Goal: Task Accomplishment & Management: Use online tool/utility

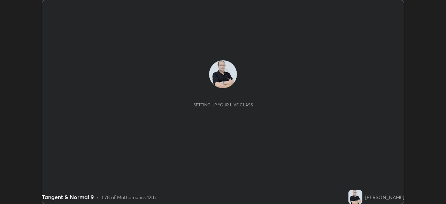
scroll to position [204, 446]
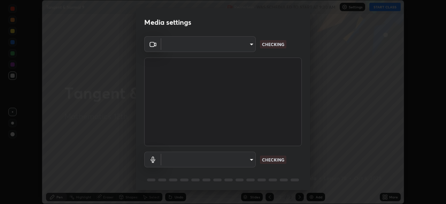
type input "c35a285883de36ed13854a1fbed0525b0d3f8b863e97d5e3b573df760e09333d"
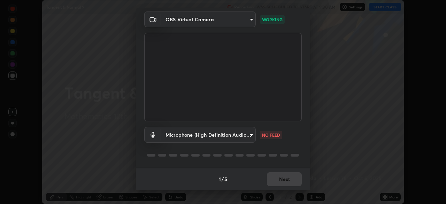
click at [251, 136] on body "Erase all Tangent & Normal 9 Recording WAS SCHEDULED TO START AT 9:30 AM Settin…" at bounding box center [223, 102] width 446 height 204
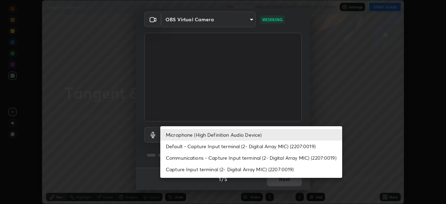
click at [246, 170] on li "Capture Input terminal (2- Digital Array MIC) (2207:0019)" at bounding box center [251, 170] width 182 height 12
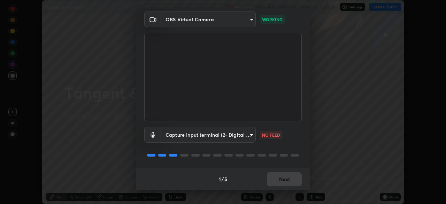
click at [250, 135] on body "Erase all Tangent & Normal 9 Recording WAS SCHEDULED TO START AT 9:30 AM Settin…" at bounding box center [223, 102] width 446 height 204
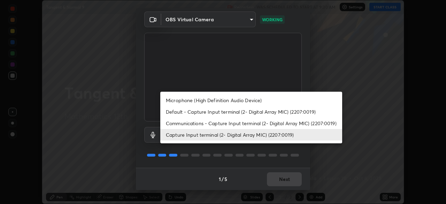
click at [258, 101] on li "Microphone (High Definition Audio Device)" at bounding box center [251, 101] width 182 height 12
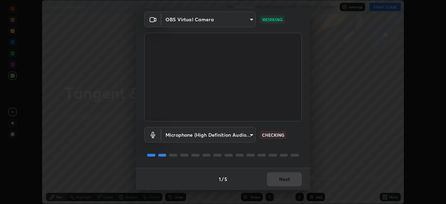
type input "3d334ac0a462d559afaba984711ee6781e2bfd9c7b4003d7f15efc1d03da94cf"
click at [285, 182] on button "Next" at bounding box center [284, 179] width 35 height 14
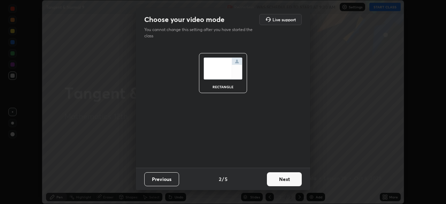
click at [291, 179] on button "Next" at bounding box center [284, 179] width 35 height 14
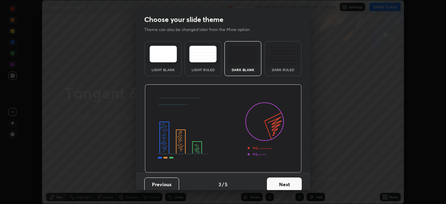
click at [295, 183] on button "Next" at bounding box center [284, 184] width 35 height 14
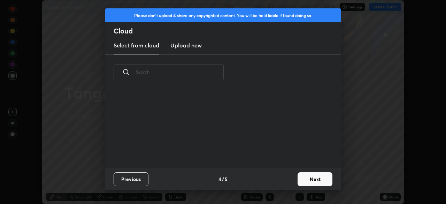
click at [309, 180] on button "Next" at bounding box center [315, 179] width 35 height 14
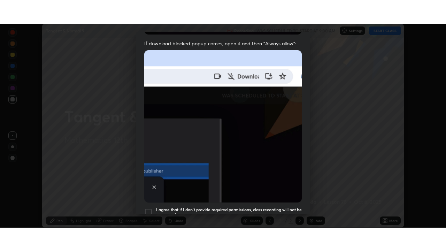
scroll to position [167, 0]
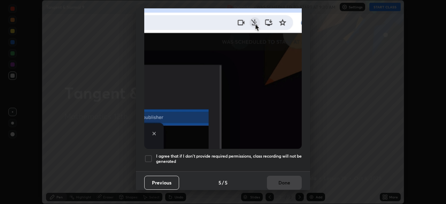
click at [148, 154] on div at bounding box center [148, 158] width 8 height 8
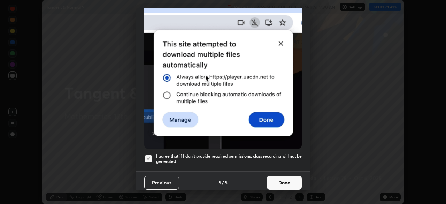
click at [274, 180] on button "Done" at bounding box center [284, 183] width 35 height 14
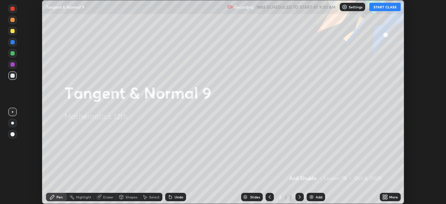
click at [377, 7] on button "START CLASS" at bounding box center [385, 7] width 31 height 8
click at [386, 196] on icon at bounding box center [387, 196] width 2 height 2
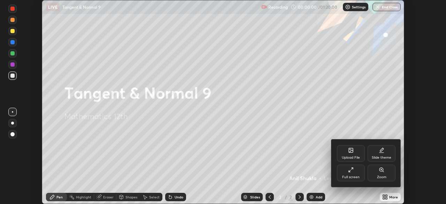
click at [352, 174] on div "Full screen" at bounding box center [351, 173] width 28 height 17
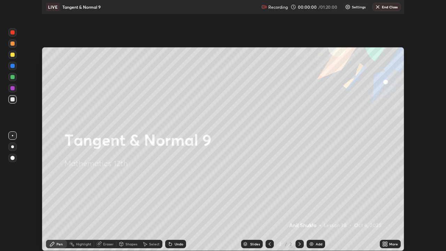
scroll to position [251, 446]
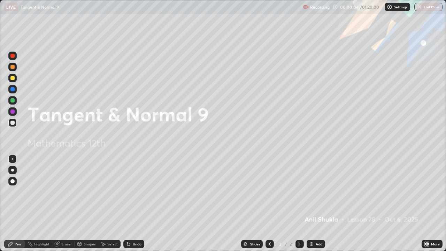
click at [14, 79] on div at bounding box center [12, 78] width 4 height 4
click at [12, 169] on div at bounding box center [12, 170] width 3 height 3
click at [14, 204] on div "Pen" at bounding box center [14, 244] width 21 height 8
click at [300, 204] on icon at bounding box center [300, 244] width 6 height 6
click at [311, 204] on img at bounding box center [312, 244] width 6 height 6
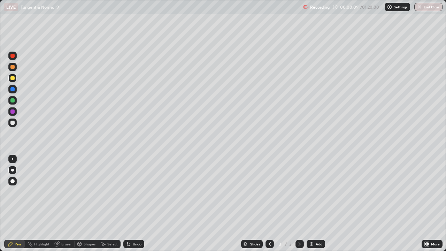
click at [13, 182] on div at bounding box center [12, 181] width 4 height 4
click at [299, 204] on icon at bounding box center [300, 243] width 2 height 3
click at [299, 204] on icon at bounding box center [300, 244] width 6 height 6
click at [300, 204] on icon at bounding box center [300, 243] width 2 height 3
click at [300, 204] on icon at bounding box center [300, 244] width 6 height 6
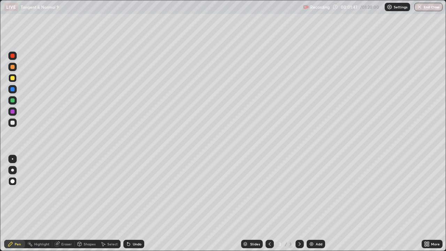
click at [310, 204] on img at bounding box center [312, 244] width 6 height 6
click at [12, 169] on div at bounding box center [12, 170] width 3 height 3
click at [13, 80] on div at bounding box center [12, 78] width 4 height 4
click at [13, 123] on div at bounding box center [12, 123] width 4 height 4
click at [137, 204] on div "Undo" at bounding box center [137, 243] width 9 height 3
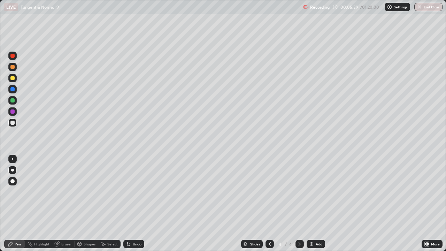
click at [270, 204] on icon at bounding box center [270, 243] width 2 height 3
click at [299, 204] on icon at bounding box center [300, 244] width 6 height 6
click at [14, 100] on div at bounding box center [12, 100] width 4 height 4
click at [13, 122] on div at bounding box center [12, 123] width 4 height 4
click at [13, 111] on div at bounding box center [12, 111] width 4 height 4
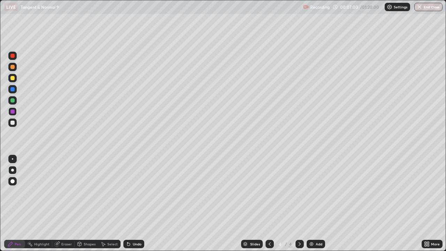
click at [12, 122] on div at bounding box center [12, 123] width 4 height 4
click at [12, 101] on div at bounding box center [12, 100] width 4 height 4
click at [12, 112] on div at bounding box center [12, 111] width 4 height 4
click at [13, 90] on div at bounding box center [12, 89] width 4 height 4
click at [13, 112] on div at bounding box center [12, 111] width 4 height 4
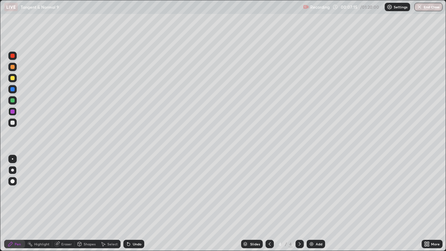
click at [13, 90] on div at bounding box center [12, 89] width 4 height 4
click at [13, 56] on div at bounding box center [12, 56] width 4 height 4
click at [11, 99] on div at bounding box center [12, 100] width 4 height 4
click at [302, 204] on icon at bounding box center [300, 244] width 6 height 6
click at [309, 204] on img at bounding box center [312, 244] width 6 height 6
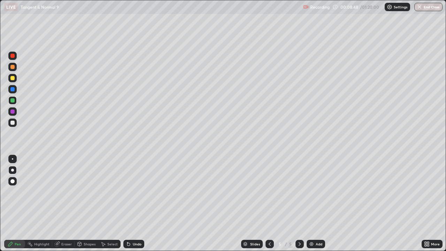
click at [11, 76] on div at bounding box center [12, 78] width 4 height 4
click at [270, 204] on icon at bounding box center [270, 244] width 6 height 6
click at [299, 204] on icon at bounding box center [300, 243] width 2 height 3
click at [15, 123] on div at bounding box center [12, 123] width 8 height 8
click at [133, 204] on div "Undo" at bounding box center [137, 243] width 9 height 3
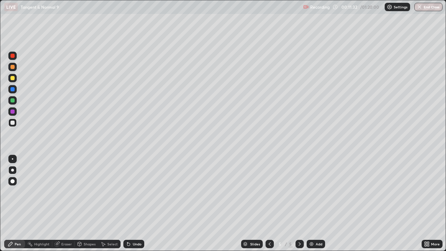
click at [13, 112] on div at bounding box center [12, 111] width 4 height 4
click at [129, 204] on icon at bounding box center [128, 244] width 3 height 3
click at [129, 204] on icon at bounding box center [129, 244] width 6 height 6
click at [137, 204] on div "Undo" at bounding box center [137, 243] width 9 height 3
click at [135, 204] on div "Undo" at bounding box center [137, 243] width 9 height 3
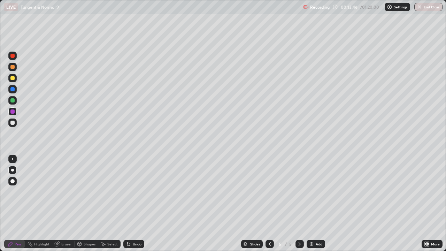
click at [135, 204] on div "Undo" at bounding box center [137, 243] width 9 height 3
click at [137, 204] on div "Undo" at bounding box center [137, 243] width 9 height 3
click at [13, 78] on div at bounding box center [12, 78] width 4 height 4
click at [299, 204] on icon at bounding box center [300, 244] width 6 height 6
click at [316, 204] on div "Add" at bounding box center [319, 243] width 7 height 3
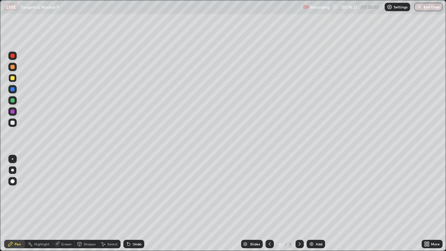
click at [12, 122] on div at bounding box center [12, 123] width 4 height 4
click at [137, 204] on div "Undo" at bounding box center [133, 244] width 21 height 8
click at [137, 204] on div "Undo" at bounding box center [137, 243] width 9 height 3
click at [136, 204] on div "Undo" at bounding box center [137, 243] width 9 height 3
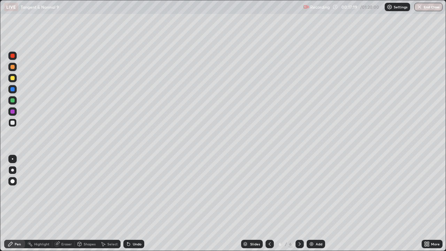
click at [136, 204] on div "Undo" at bounding box center [137, 243] width 9 height 3
click at [14, 77] on div at bounding box center [12, 78] width 4 height 4
click at [14, 171] on div at bounding box center [12, 170] width 3 height 3
click at [13, 204] on icon at bounding box center [11, 244] width 6 height 6
click at [12, 78] on div at bounding box center [12, 78] width 4 height 4
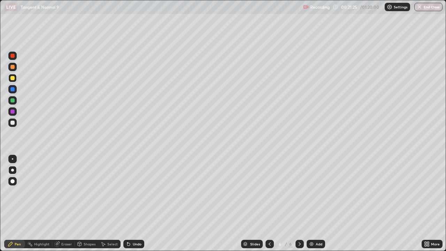
click at [14, 172] on div at bounding box center [12, 170] width 8 height 8
click at [14, 204] on div "Pen" at bounding box center [14, 244] width 21 height 8
click at [14, 79] on div at bounding box center [12, 78] width 4 height 4
click at [14, 171] on div at bounding box center [12, 170] width 8 height 8
click at [13, 78] on div at bounding box center [12, 78] width 4 height 4
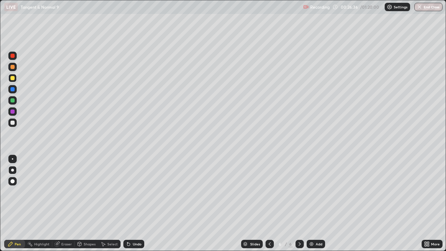
click at [13, 171] on div at bounding box center [12, 170] width 3 height 3
click at [18, 204] on div "Pen" at bounding box center [14, 244] width 21 height 8
click at [299, 204] on icon at bounding box center [300, 244] width 6 height 6
click at [300, 204] on icon at bounding box center [300, 243] width 2 height 3
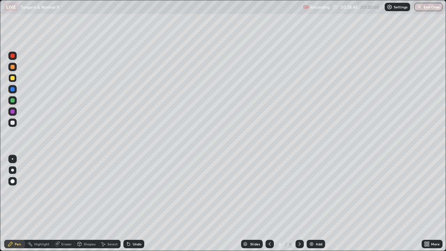
click at [301, 204] on icon at bounding box center [300, 244] width 6 height 6
click at [300, 204] on icon at bounding box center [300, 244] width 6 height 6
click at [316, 204] on div "Add" at bounding box center [319, 243] width 7 height 3
click at [268, 204] on icon at bounding box center [270, 244] width 6 height 6
click at [134, 204] on div "Undo" at bounding box center [137, 243] width 9 height 3
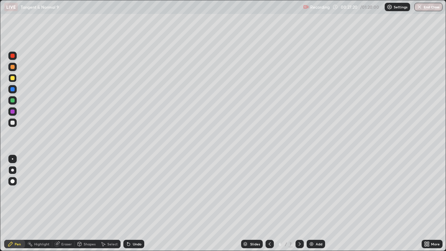
click at [135, 204] on div "Undo" at bounding box center [137, 243] width 9 height 3
click at [136, 204] on div "Undo" at bounding box center [137, 243] width 9 height 3
click at [298, 204] on icon at bounding box center [300, 244] width 6 height 6
click at [268, 204] on icon at bounding box center [270, 244] width 6 height 6
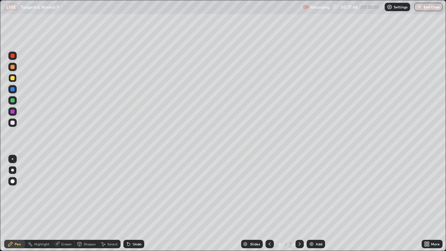
click at [302, 204] on div at bounding box center [300, 244] width 8 height 8
click at [13, 77] on div at bounding box center [12, 78] width 4 height 4
click at [13, 123] on div at bounding box center [12, 123] width 4 height 4
click at [134, 204] on div "Undo" at bounding box center [137, 243] width 9 height 3
click at [133, 204] on div "Undo" at bounding box center [137, 243] width 9 height 3
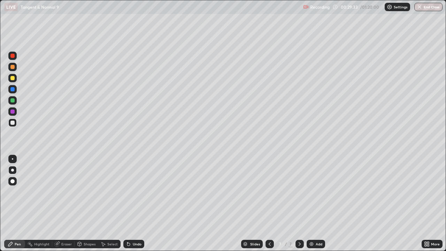
click at [133, 204] on div "Undo" at bounding box center [137, 243] width 9 height 3
click at [134, 204] on div "Undo" at bounding box center [133, 244] width 21 height 8
click at [135, 204] on div "Undo" at bounding box center [133, 244] width 21 height 8
click at [13, 79] on div at bounding box center [12, 78] width 4 height 4
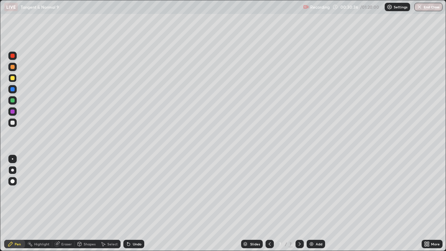
click at [14, 79] on div at bounding box center [12, 78] width 4 height 4
click at [297, 204] on icon at bounding box center [300, 244] width 6 height 6
click at [316, 204] on div "Add" at bounding box center [319, 243] width 7 height 3
click at [12, 124] on div at bounding box center [12, 123] width 4 height 4
click at [14, 122] on div at bounding box center [12, 123] width 4 height 4
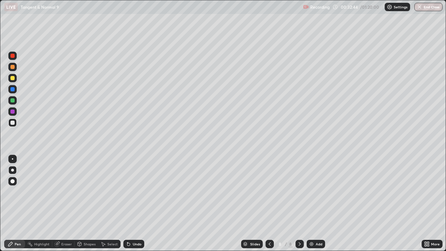
click at [12, 123] on div at bounding box center [12, 123] width 4 height 4
click at [13, 113] on div at bounding box center [12, 111] width 4 height 4
click at [136, 204] on div "Undo" at bounding box center [137, 243] width 9 height 3
click at [137, 204] on div "Undo" at bounding box center [137, 243] width 9 height 3
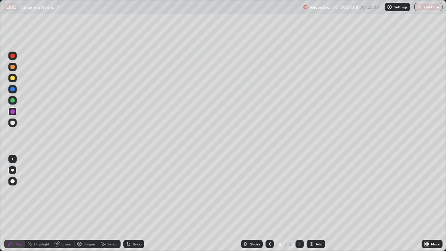
click at [13, 101] on div at bounding box center [12, 100] width 4 height 4
click at [66, 204] on div "Eraser" at bounding box center [66, 243] width 10 height 3
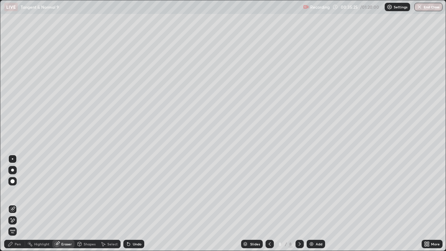
click at [17, 204] on div "Pen" at bounding box center [18, 243] width 6 height 3
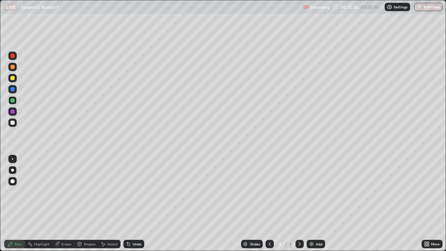
click at [14, 113] on div at bounding box center [12, 111] width 4 height 4
click at [13, 67] on div at bounding box center [12, 67] width 4 height 4
click at [107, 204] on div "Select" at bounding box center [112, 243] width 10 height 3
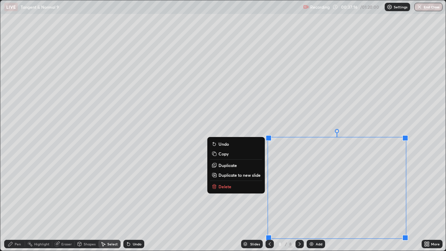
click at [241, 204] on div "0 ° Undo Copy Duplicate Duplicate to new slide Delete" at bounding box center [223, 125] width 446 height 250
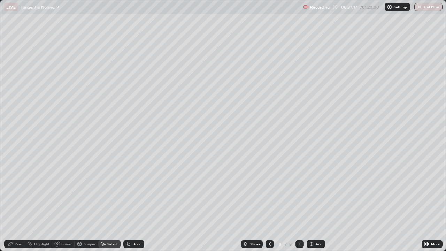
click at [16, 204] on div "Pen" at bounding box center [18, 243] width 6 height 3
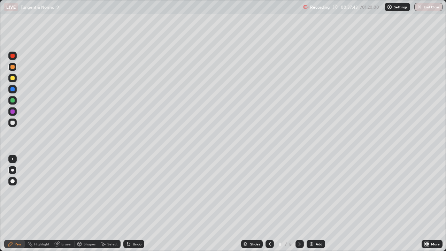
click at [68, 204] on div "Eraser" at bounding box center [66, 243] width 10 height 3
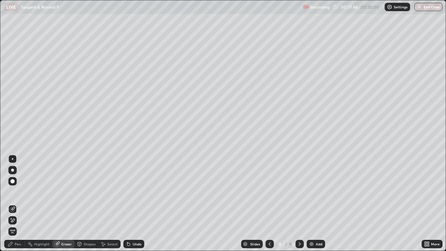
click at [16, 204] on div "Pen" at bounding box center [18, 243] width 6 height 3
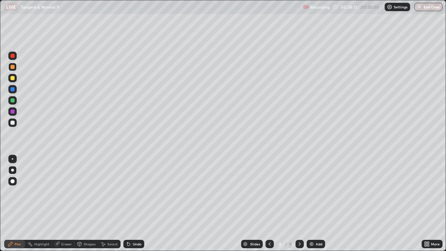
click at [66, 204] on div "Eraser" at bounding box center [66, 243] width 10 height 3
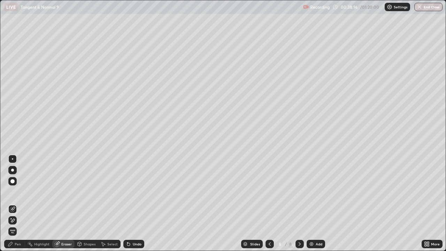
click at [20, 204] on div "Pen" at bounding box center [18, 243] width 6 height 3
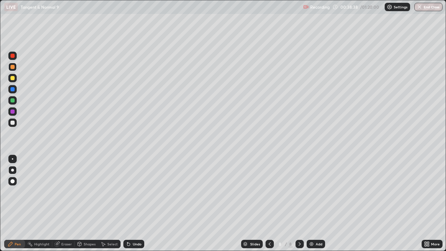
click at [12, 78] on div at bounding box center [12, 78] width 4 height 4
click at [15, 204] on div "Pen" at bounding box center [18, 243] width 6 height 3
click at [300, 204] on icon at bounding box center [300, 244] width 6 height 6
click at [318, 204] on div "Add" at bounding box center [316, 244] width 18 height 8
click at [11, 124] on div at bounding box center [12, 123] width 4 height 4
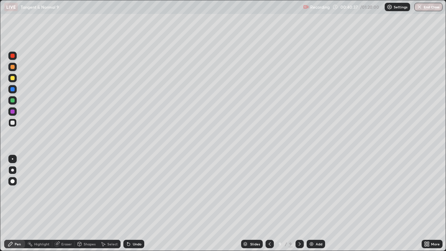
click at [12, 112] on div at bounding box center [12, 111] width 4 height 4
click at [138, 204] on div "Undo" at bounding box center [137, 243] width 9 height 3
click at [13, 123] on div at bounding box center [12, 123] width 4 height 4
click at [137, 204] on div "Undo" at bounding box center [137, 243] width 9 height 3
click at [12, 79] on div at bounding box center [12, 78] width 4 height 4
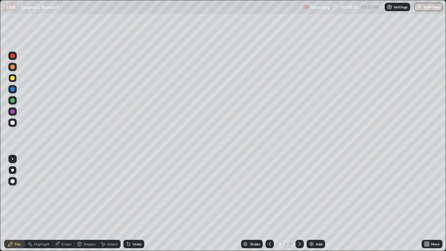
click at [12, 171] on div at bounding box center [12, 170] width 3 height 3
click at [298, 204] on icon at bounding box center [300, 244] width 6 height 6
click at [301, 204] on icon at bounding box center [300, 244] width 6 height 6
click at [316, 204] on div "Add" at bounding box center [319, 243] width 7 height 3
click at [268, 204] on icon at bounding box center [270, 244] width 6 height 6
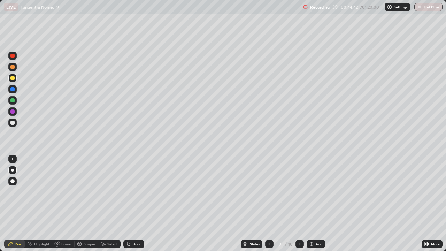
click at [299, 204] on icon at bounding box center [300, 244] width 6 height 6
click at [13, 180] on div at bounding box center [12, 181] width 4 height 4
click at [13, 79] on div at bounding box center [12, 78] width 4 height 4
click at [12, 171] on div at bounding box center [12, 170] width 3 height 3
click at [135, 204] on div "Undo" at bounding box center [137, 243] width 9 height 3
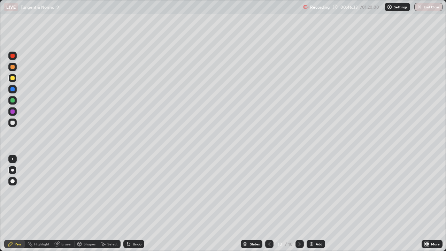
click at [135, 204] on div "Undo" at bounding box center [137, 243] width 9 height 3
click at [13, 122] on div at bounding box center [12, 123] width 4 height 4
click at [64, 204] on div "Eraser" at bounding box center [66, 243] width 10 height 3
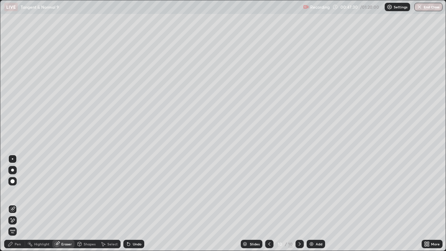
click at [15, 204] on div "Pen" at bounding box center [14, 244] width 21 height 8
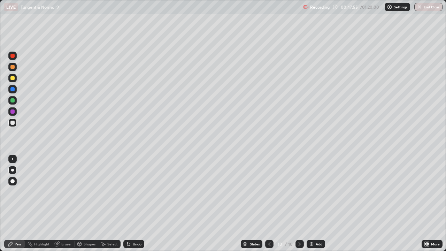
click at [13, 111] on div at bounding box center [12, 111] width 4 height 4
click at [11, 122] on div at bounding box center [12, 123] width 4 height 4
click at [11, 112] on div at bounding box center [12, 111] width 4 height 4
click at [13, 99] on div at bounding box center [12, 100] width 4 height 4
click at [13, 122] on div at bounding box center [12, 123] width 4 height 4
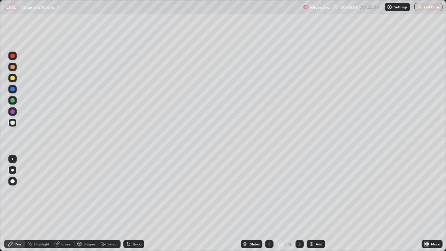
click at [14, 89] on div at bounding box center [12, 89] width 4 height 4
click at [15, 113] on div at bounding box center [12, 111] width 8 height 8
click at [137, 204] on div "Undo" at bounding box center [137, 243] width 9 height 3
click at [136, 204] on div "Undo" at bounding box center [137, 243] width 9 height 3
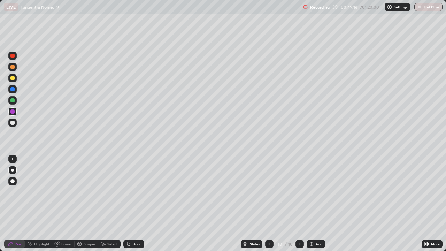
click at [137, 204] on div "Undo" at bounding box center [137, 243] width 9 height 3
click at [14, 101] on div at bounding box center [12, 100] width 4 height 4
click at [12, 112] on div at bounding box center [12, 111] width 4 height 4
click at [12, 100] on div at bounding box center [12, 100] width 4 height 4
click at [13, 90] on div at bounding box center [12, 89] width 4 height 4
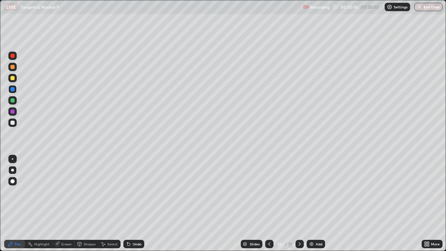
click at [13, 100] on div at bounding box center [12, 100] width 4 height 4
click at [11, 78] on div at bounding box center [12, 78] width 4 height 4
click at [12, 67] on div at bounding box center [12, 67] width 4 height 4
click at [14, 79] on div at bounding box center [12, 78] width 4 height 4
click at [13, 171] on div at bounding box center [12, 170] width 3 height 3
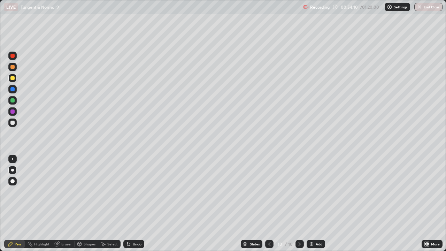
click at [300, 204] on icon at bounding box center [300, 243] width 2 height 3
click at [315, 204] on div "Add" at bounding box center [316, 244] width 18 height 8
click at [136, 204] on div "Undo" at bounding box center [133, 244] width 21 height 8
click at [135, 204] on div "Undo" at bounding box center [137, 243] width 9 height 3
click at [15, 123] on div at bounding box center [12, 123] width 8 height 8
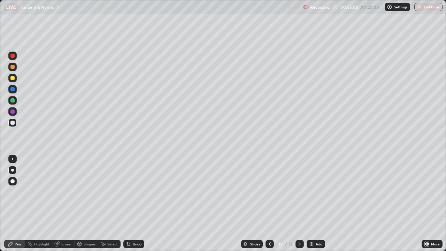
click at [136, 204] on div "Undo" at bounding box center [137, 243] width 9 height 3
click at [12, 122] on div at bounding box center [12, 123] width 4 height 4
click at [136, 204] on div "Undo" at bounding box center [137, 243] width 9 height 3
click at [12, 101] on div at bounding box center [12, 100] width 4 height 4
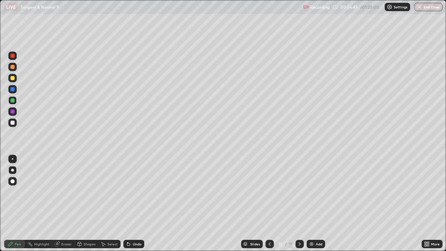
click at [138, 204] on div "Undo" at bounding box center [137, 243] width 9 height 3
click at [136, 204] on div "Undo" at bounding box center [137, 243] width 9 height 3
click at [15, 77] on div at bounding box center [12, 78] width 8 height 8
click at [300, 204] on icon at bounding box center [300, 244] width 6 height 6
click at [319, 204] on div "Add" at bounding box center [316, 244] width 18 height 8
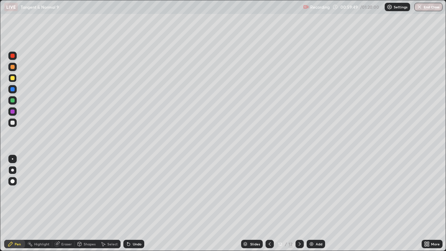
click at [11, 123] on div at bounding box center [12, 123] width 4 height 4
click at [13, 101] on div at bounding box center [12, 100] width 4 height 4
click at [12, 123] on div at bounding box center [12, 123] width 4 height 4
click at [65, 204] on div "Eraser" at bounding box center [66, 243] width 10 height 3
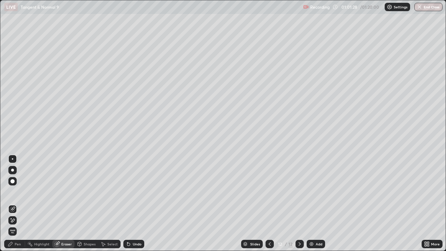
click at [16, 204] on div "Pen" at bounding box center [18, 243] width 6 height 3
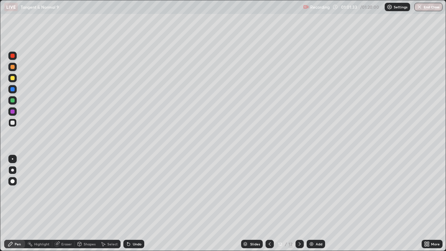
click at [65, 204] on div "Eraser" at bounding box center [66, 243] width 10 height 3
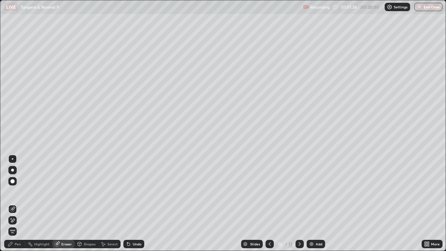
click at [15, 204] on div "Pen" at bounding box center [14, 244] width 21 height 8
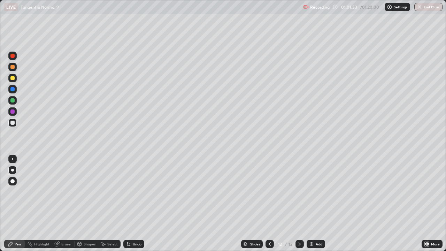
click at [301, 204] on icon at bounding box center [300, 244] width 6 height 6
click at [299, 204] on icon at bounding box center [300, 243] width 2 height 3
click at [300, 204] on icon at bounding box center [300, 244] width 6 height 6
click at [310, 204] on img at bounding box center [312, 244] width 6 height 6
click at [12, 79] on div at bounding box center [12, 78] width 4 height 4
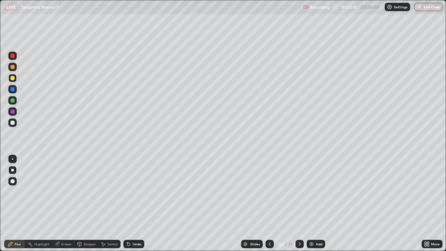
click at [131, 204] on div "Undo" at bounding box center [133, 244] width 21 height 8
click at [10, 123] on div at bounding box center [12, 123] width 4 height 4
click at [137, 204] on div "Undo" at bounding box center [137, 243] width 9 height 3
click at [13, 122] on div at bounding box center [12, 123] width 4 height 4
click at [13, 112] on div at bounding box center [12, 111] width 4 height 4
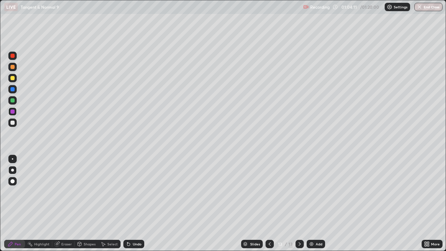
click at [13, 101] on div at bounding box center [12, 100] width 4 height 4
click at [14, 55] on div at bounding box center [12, 56] width 4 height 4
click at [13, 77] on div at bounding box center [12, 78] width 4 height 4
click at [14, 170] on div at bounding box center [12, 170] width 8 height 8
click at [301, 204] on icon at bounding box center [300, 244] width 6 height 6
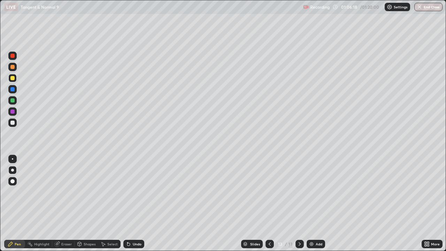
click at [311, 204] on img at bounding box center [312, 244] width 6 height 6
click at [135, 204] on div "Undo" at bounding box center [137, 243] width 9 height 3
click at [134, 204] on div "Undo" at bounding box center [133, 244] width 21 height 8
click at [13, 122] on div at bounding box center [12, 123] width 4 height 4
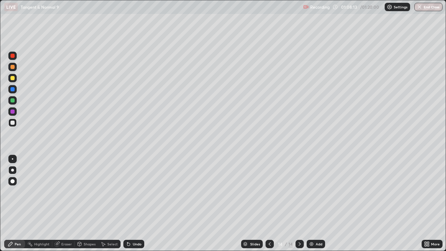
click at [12, 101] on div at bounding box center [12, 100] width 4 height 4
click at [12, 123] on div at bounding box center [12, 123] width 4 height 4
click at [13, 121] on div at bounding box center [12, 123] width 4 height 4
click at [12, 101] on div at bounding box center [12, 100] width 4 height 4
click at [12, 123] on div at bounding box center [12, 123] width 4 height 4
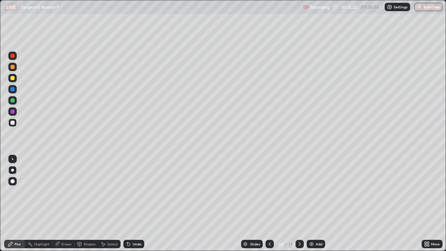
click at [13, 77] on div at bounding box center [12, 78] width 4 height 4
click at [13, 170] on div at bounding box center [12, 170] width 3 height 3
click at [14, 180] on div at bounding box center [12, 181] width 4 height 4
click at [13, 171] on div at bounding box center [12, 170] width 3 height 3
click at [300, 204] on icon at bounding box center [300, 244] width 6 height 6
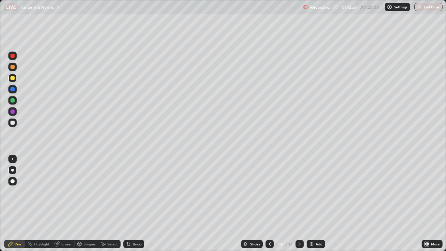
click at [315, 204] on div "Add" at bounding box center [316, 244] width 18 height 8
click at [12, 184] on div at bounding box center [12, 181] width 8 height 8
click at [13, 77] on div at bounding box center [12, 78] width 4 height 4
click at [135, 204] on div "Undo" at bounding box center [137, 243] width 9 height 3
click at [12, 121] on div at bounding box center [12, 123] width 4 height 4
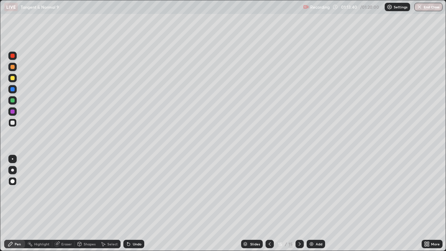
click at [135, 204] on div "Undo" at bounding box center [137, 243] width 9 height 3
click at [136, 204] on div "Undo" at bounding box center [137, 243] width 9 height 3
click at [137, 204] on div "Undo" at bounding box center [137, 243] width 9 height 3
click at [136, 204] on div "Undo" at bounding box center [137, 243] width 9 height 3
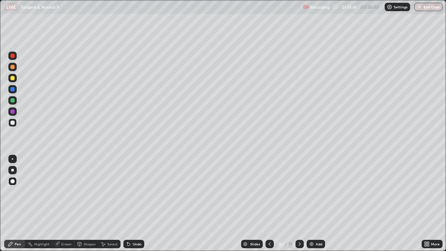
click at [136, 204] on div "Undo" at bounding box center [137, 243] width 9 height 3
click at [134, 204] on div "Undo" at bounding box center [137, 243] width 9 height 3
click at [135, 204] on div "Undo" at bounding box center [137, 243] width 9 height 3
click at [133, 204] on div "Undo" at bounding box center [137, 243] width 9 height 3
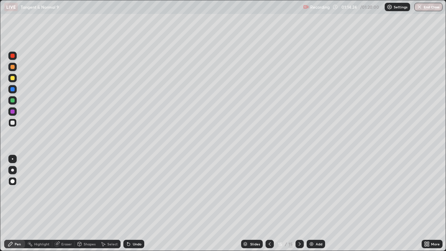
click at [134, 204] on div "Undo" at bounding box center [137, 243] width 9 height 3
click at [134, 204] on div "Undo" at bounding box center [133, 244] width 21 height 8
click at [133, 204] on div "Undo" at bounding box center [137, 243] width 9 height 3
click at [12, 112] on div at bounding box center [12, 111] width 4 height 4
click at [136, 204] on div "Undo" at bounding box center [137, 243] width 9 height 3
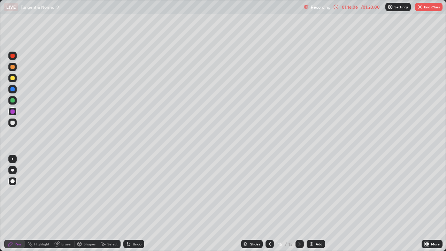
click at [135, 204] on div "Undo" at bounding box center [137, 243] width 9 height 3
click at [12, 101] on div at bounding box center [12, 100] width 4 height 4
click at [12, 123] on div at bounding box center [12, 123] width 4 height 4
click at [135, 204] on div "Undo" at bounding box center [137, 243] width 9 height 3
click at [69, 204] on div "Eraser" at bounding box center [66, 243] width 10 height 3
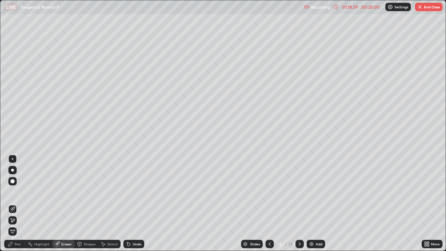
click at [18, 204] on div "Pen" at bounding box center [18, 243] width 6 height 3
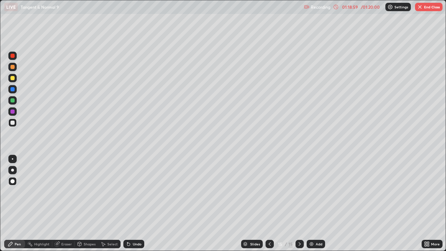
click at [68, 204] on div "Eraser" at bounding box center [66, 243] width 10 height 3
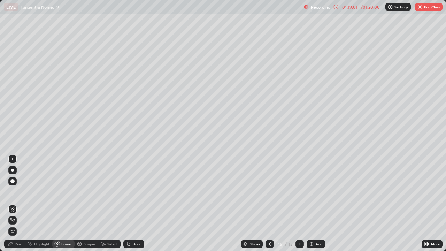
click at [18, 204] on div "Pen" at bounding box center [18, 243] width 6 height 3
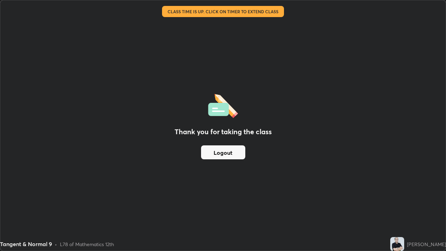
click at [226, 152] on button "Logout" at bounding box center [223, 152] width 44 height 14
